Goal: Browse casually: Explore the website without a specific task or goal

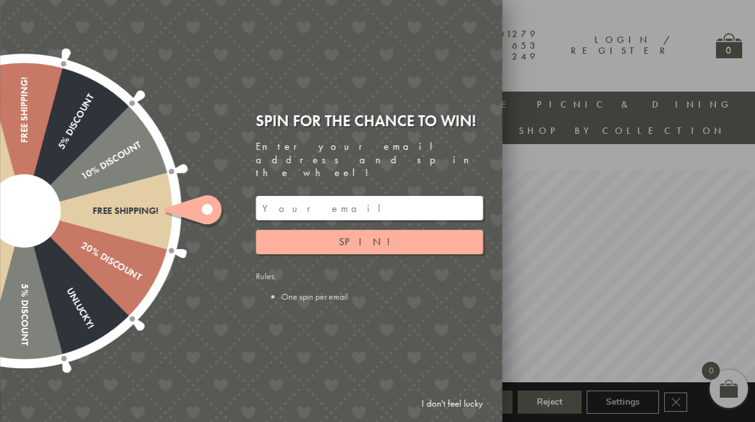
click at [445, 407] on link "I don't feel lucky" at bounding box center [452, 404] width 74 height 24
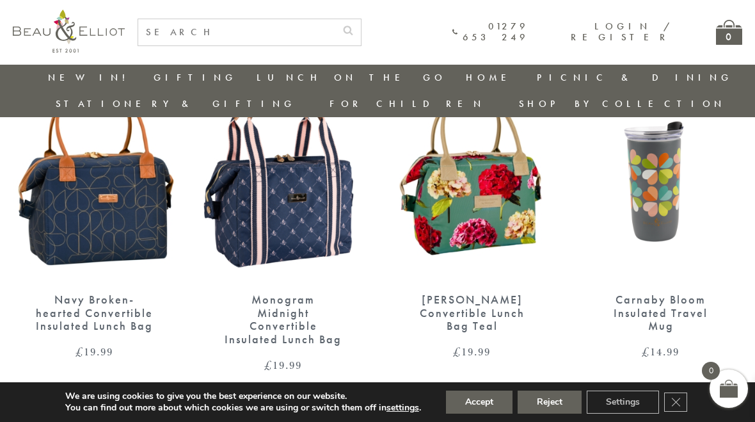
scroll to position [2266, 0]
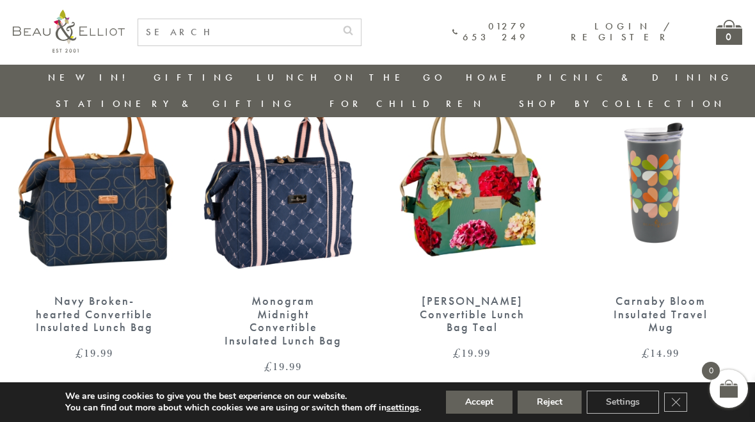
click at [561, 404] on button "Reject" at bounding box center [550, 401] width 64 height 23
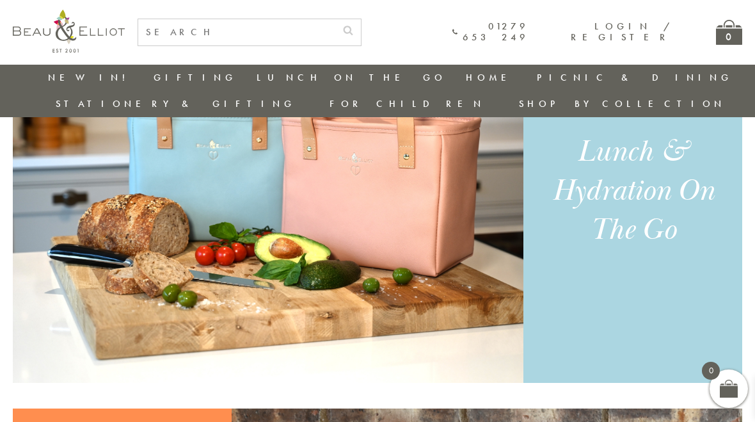
scroll to position [934, 0]
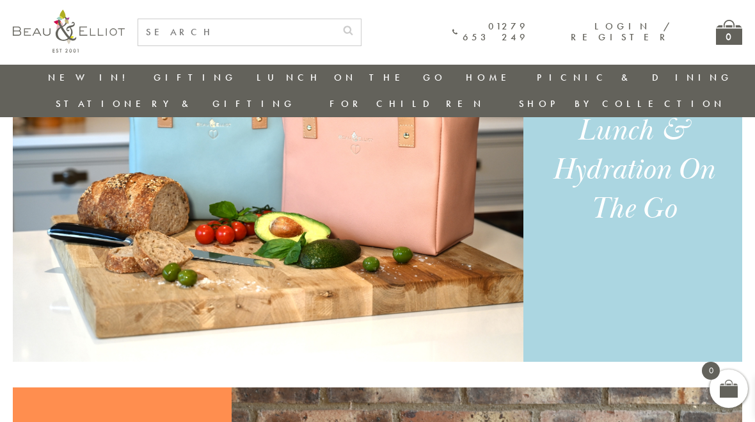
click at [269, 109] on link "Insulated Lunch Bags" at bounding box center [326, 115] width 115 height 22
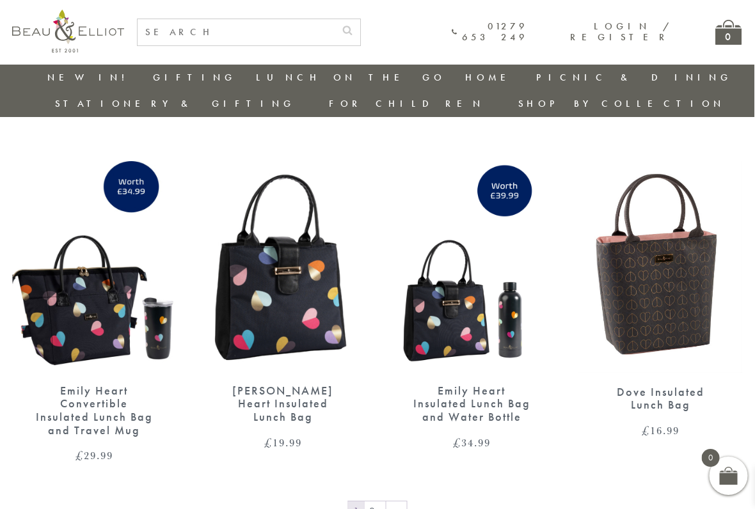
scroll to position [1811, 0]
click at [398, 421] on link "→" at bounding box center [396, 512] width 20 height 20
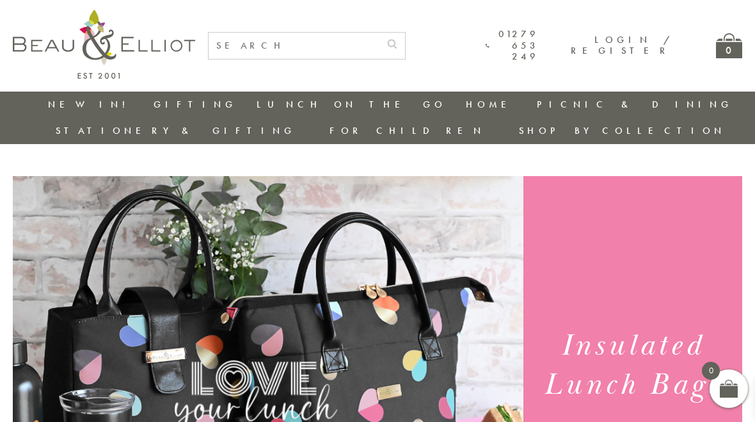
click at [269, 166] on link "Insulated Drinks Bottles" at bounding box center [326, 175] width 115 height 33
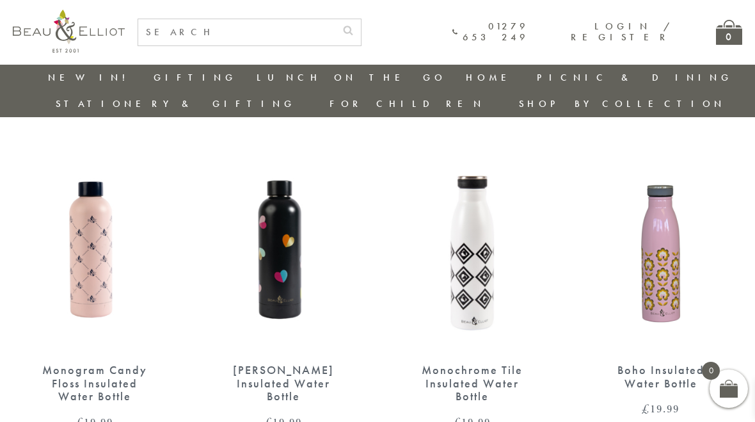
scroll to position [779, 0]
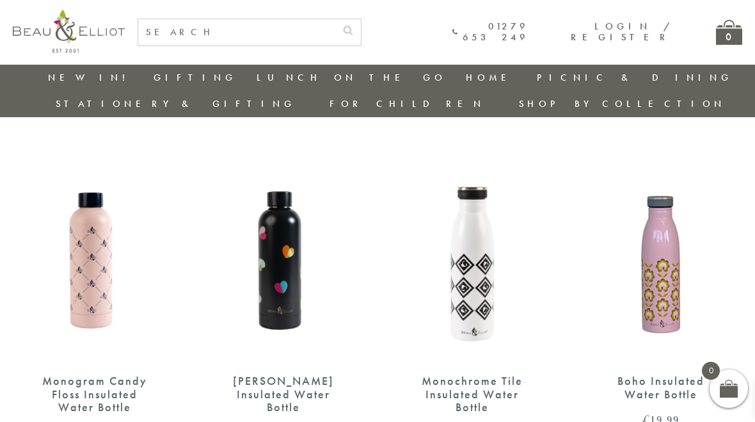
click at [269, 171] on link "Insulated Travel Mugs" at bounding box center [326, 187] width 115 height 33
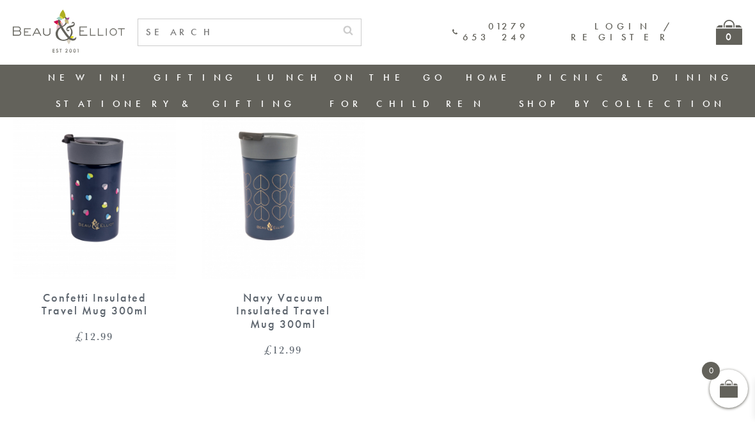
scroll to position [1211, 0]
click at [269, 211] on link "Insulated Flasks" at bounding box center [326, 222] width 115 height 22
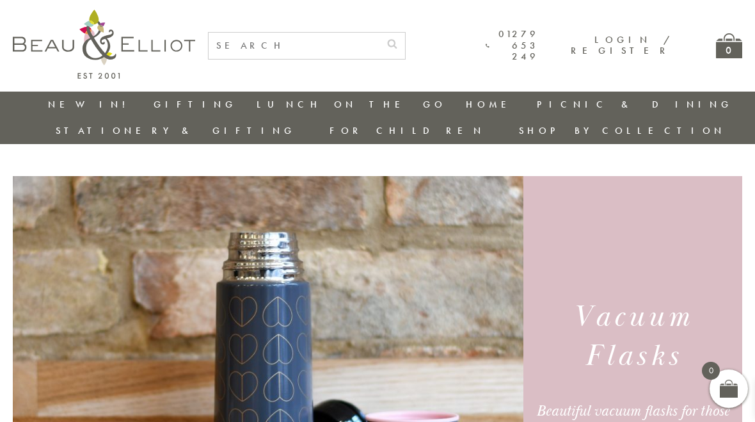
click at [269, 284] on link "Men on the Go" at bounding box center [326, 295] width 115 height 22
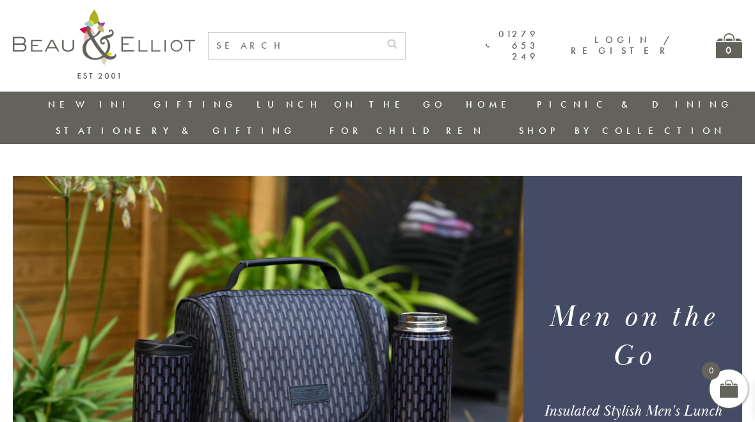
click at [296, 124] on link "Stationery & Gifting" at bounding box center [176, 130] width 240 height 13
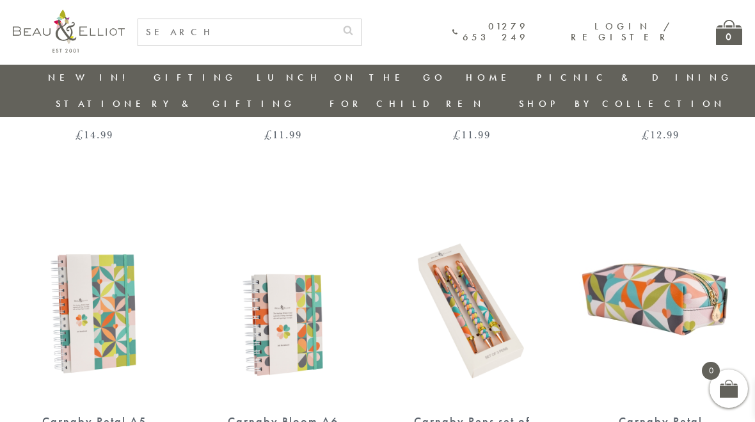
scroll to position [724, 0]
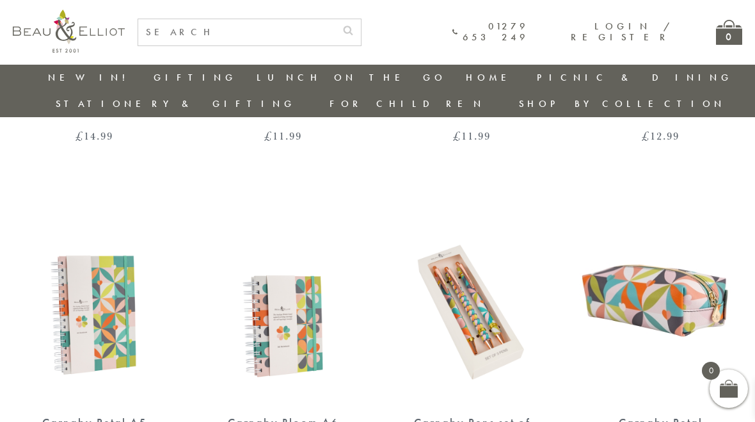
click at [61, 76] on link "New in!" at bounding box center [91, 77] width 86 height 13
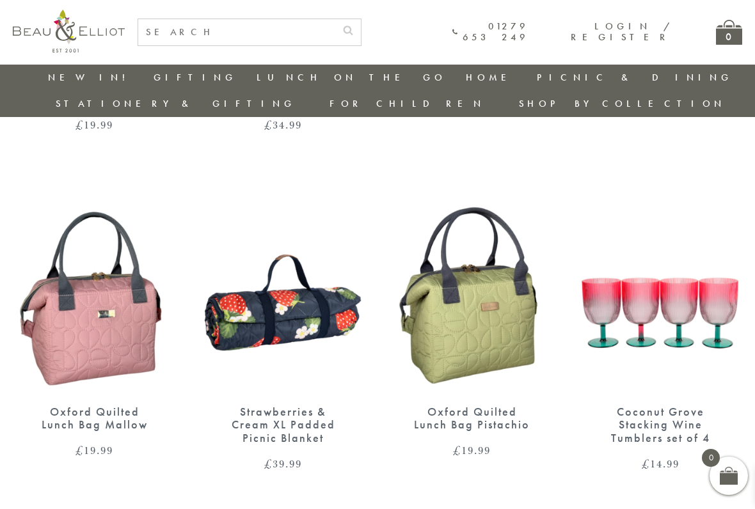
scroll to position [1431, 0]
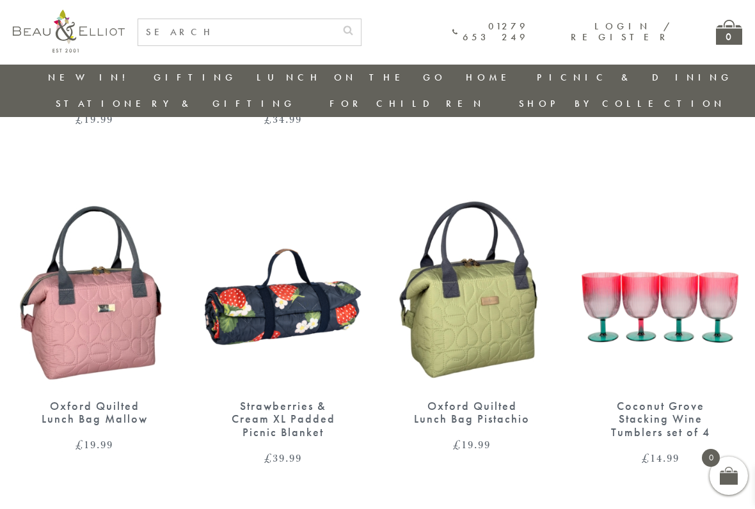
click at [706, 287] on img at bounding box center [660, 282] width 163 height 211
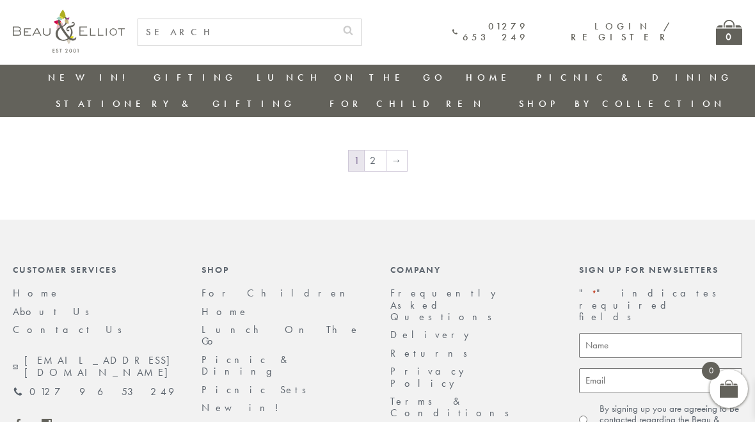
scroll to position [2122, 0]
click at [381, 152] on link "2" at bounding box center [375, 162] width 21 height 20
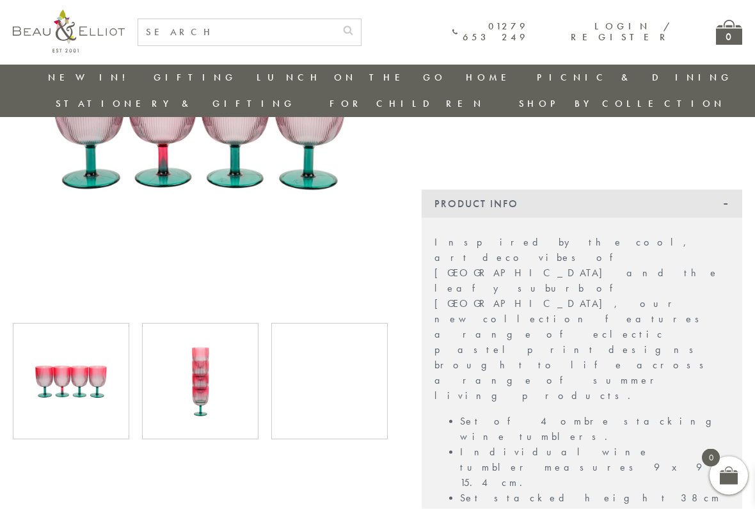
scroll to position [228, 0]
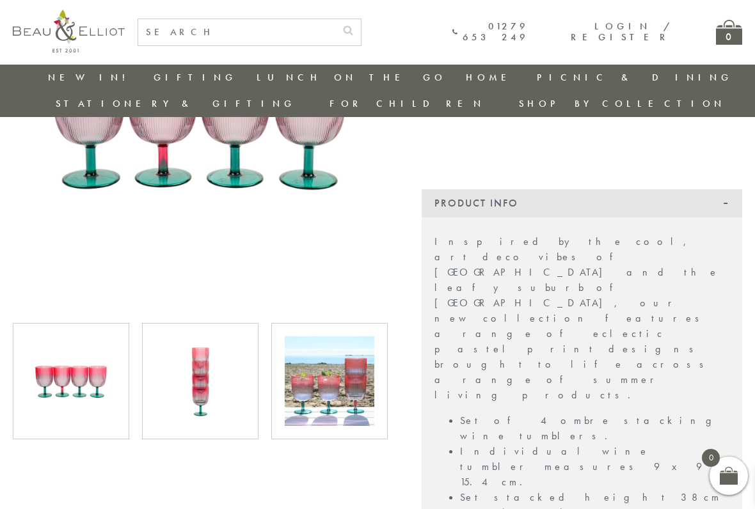
click at [98, 373] on img at bounding box center [71, 382] width 90 height 90
click at [210, 383] on img at bounding box center [200, 382] width 90 height 90
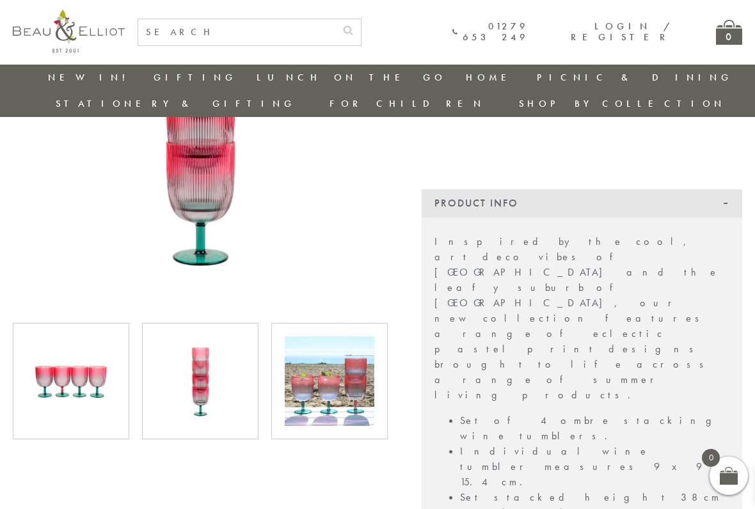
click at [354, 374] on img at bounding box center [330, 382] width 90 height 90
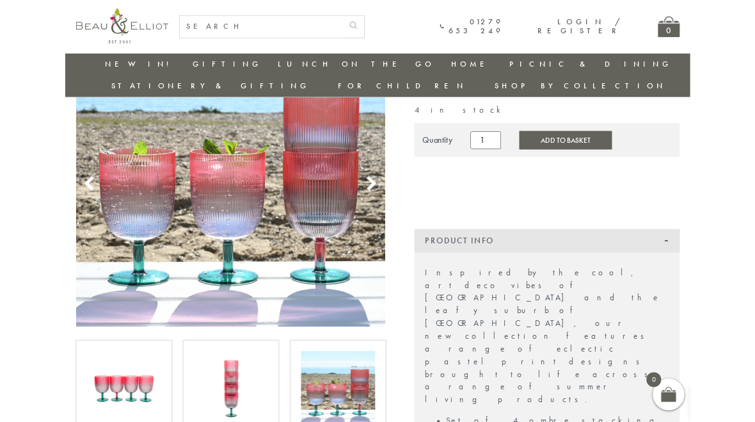
scroll to position [0, 0]
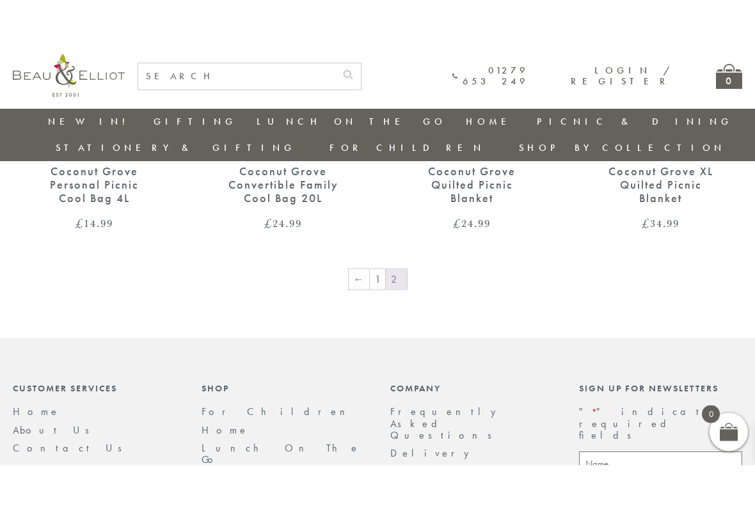
scroll to position [642, 0]
